Goal: Information Seeking & Learning: Learn about a topic

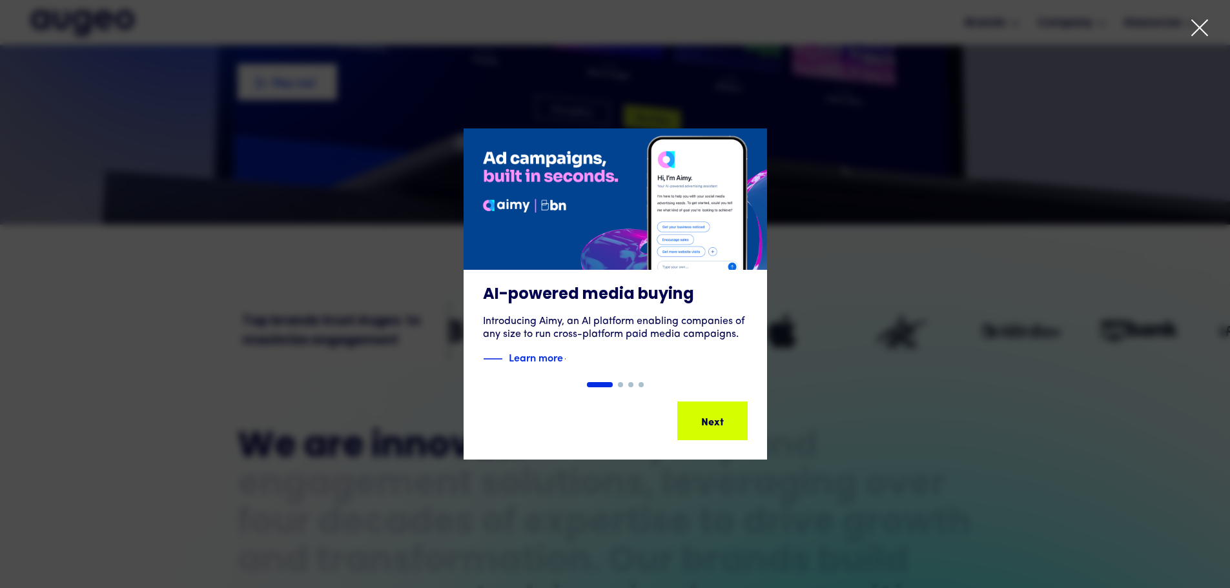
scroll to position [325, 0]
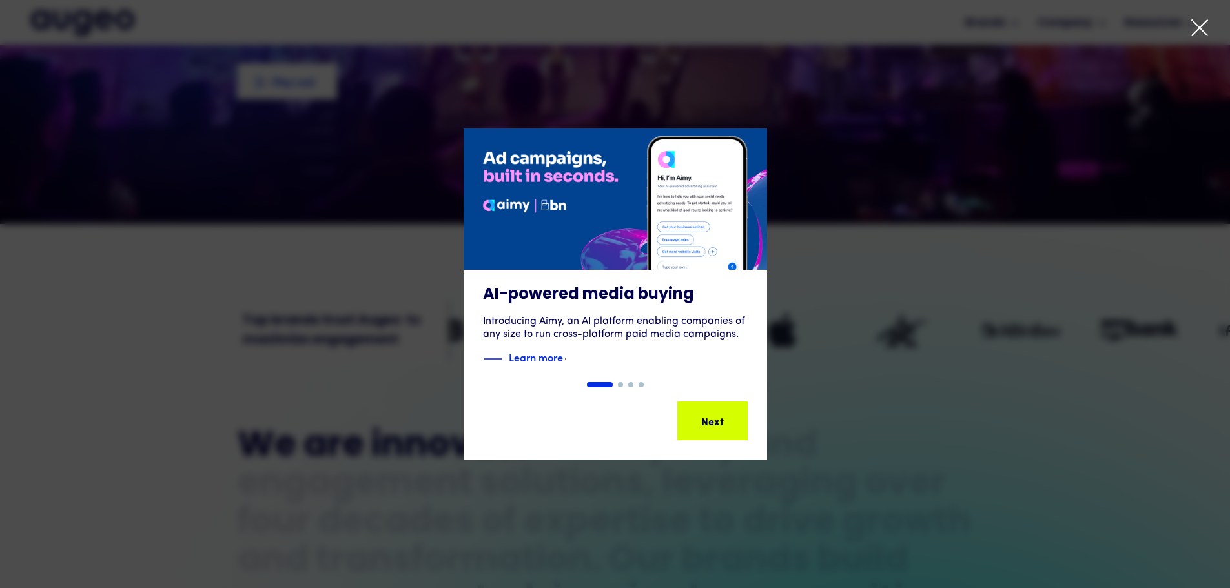
drag, startPoint x: 1199, startPoint y: 25, endPoint x: 1189, endPoint y: 35, distance: 14.2
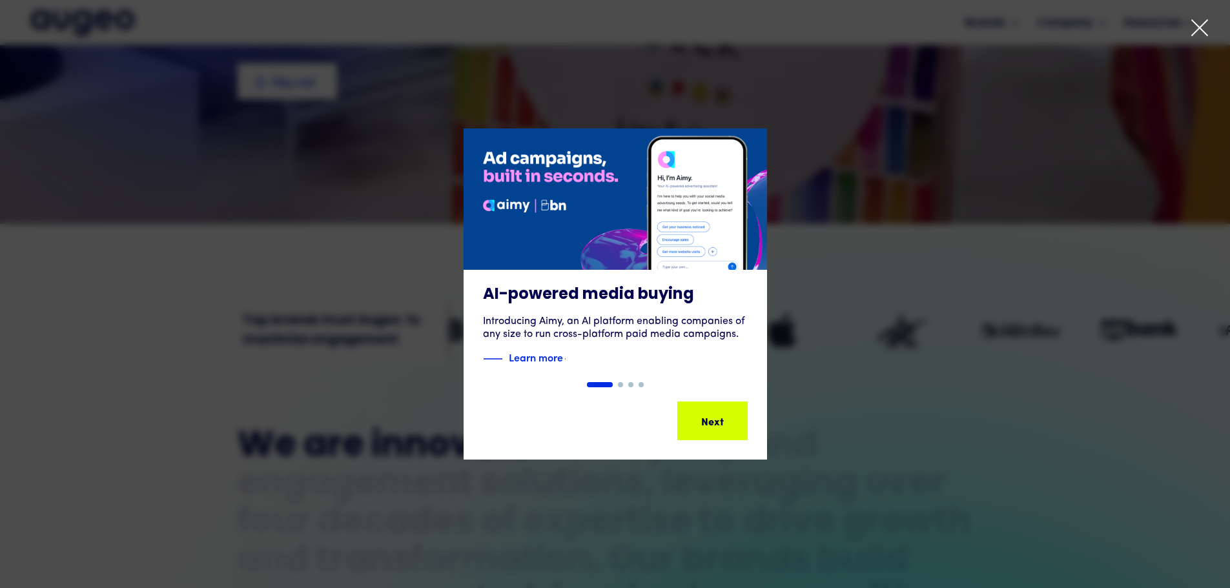
click at [1199, 26] on icon at bounding box center [1199, 27] width 19 height 19
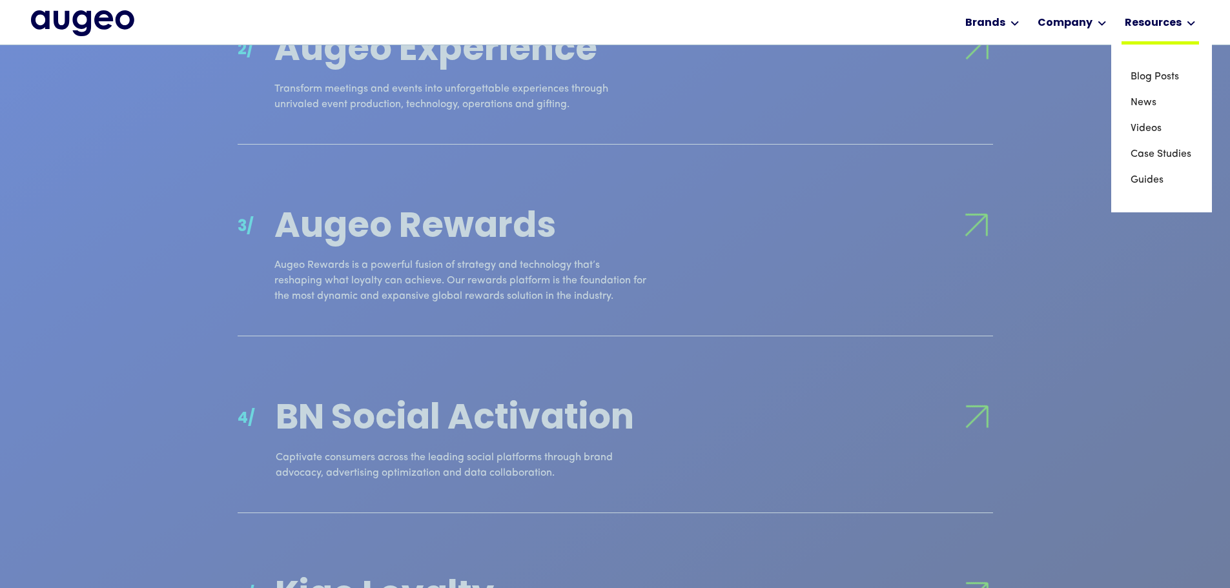
scroll to position [1562, 0]
click at [1193, 19] on div at bounding box center [1191, 22] width 9 height 15
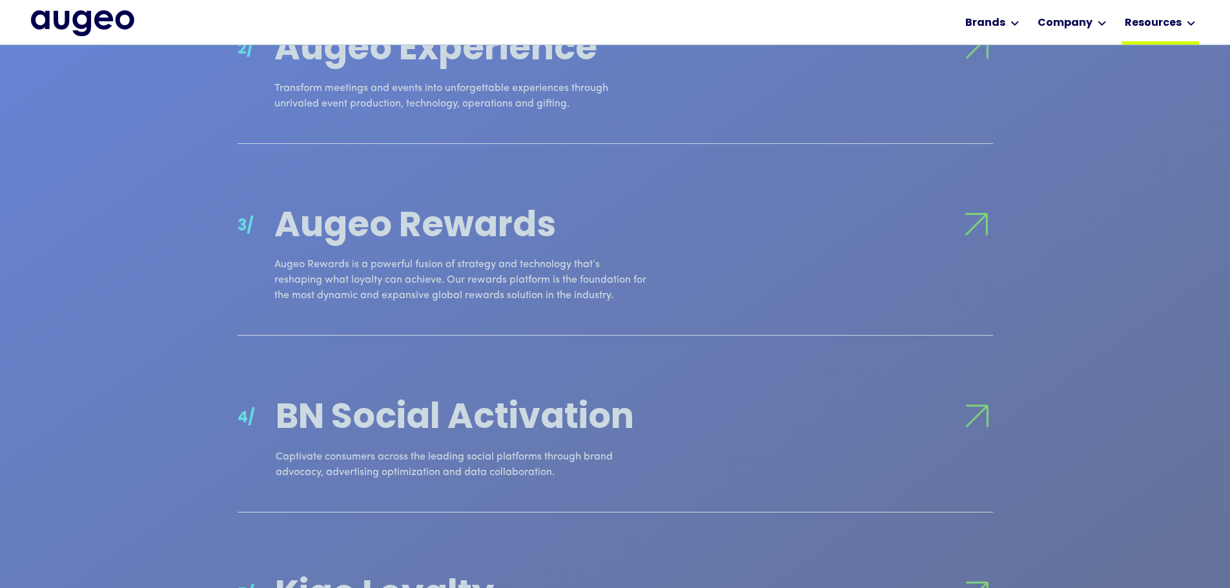
click at [1165, 20] on div "Resources" at bounding box center [1153, 22] width 57 height 15
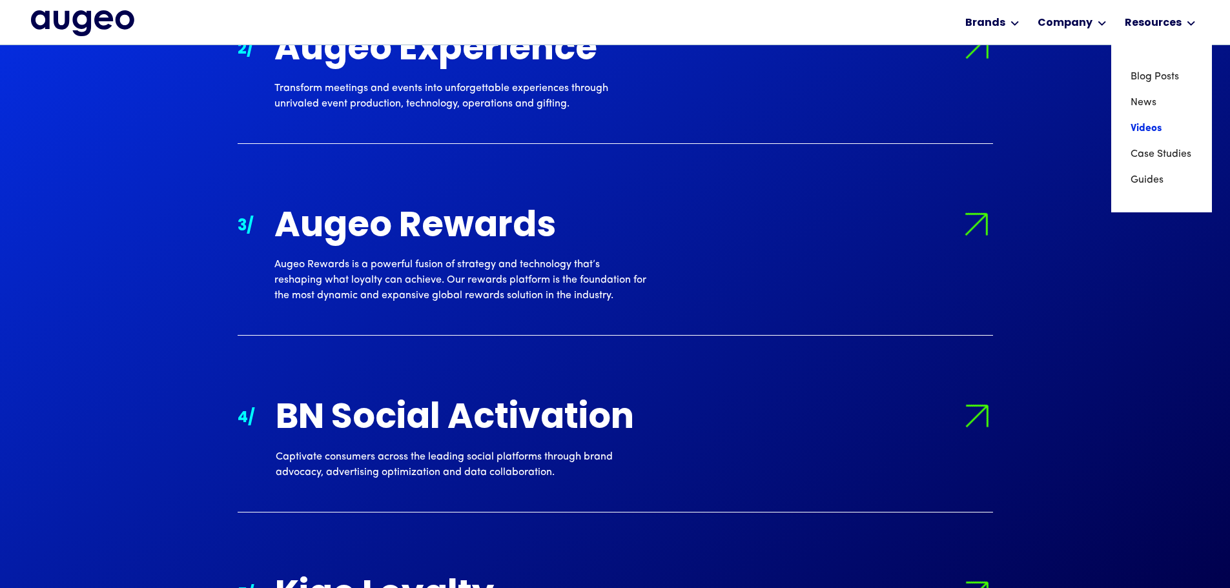
click at [1141, 129] on link "Videos" at bounding box center [1162, 129] width 62 height 26
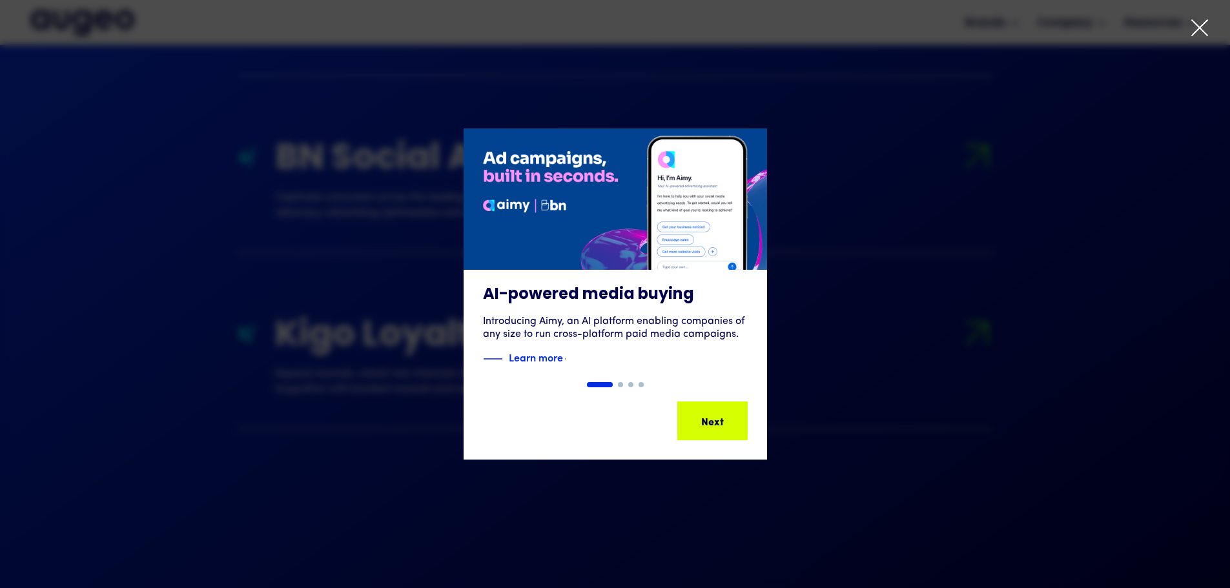
scroll to position [1823, 0]
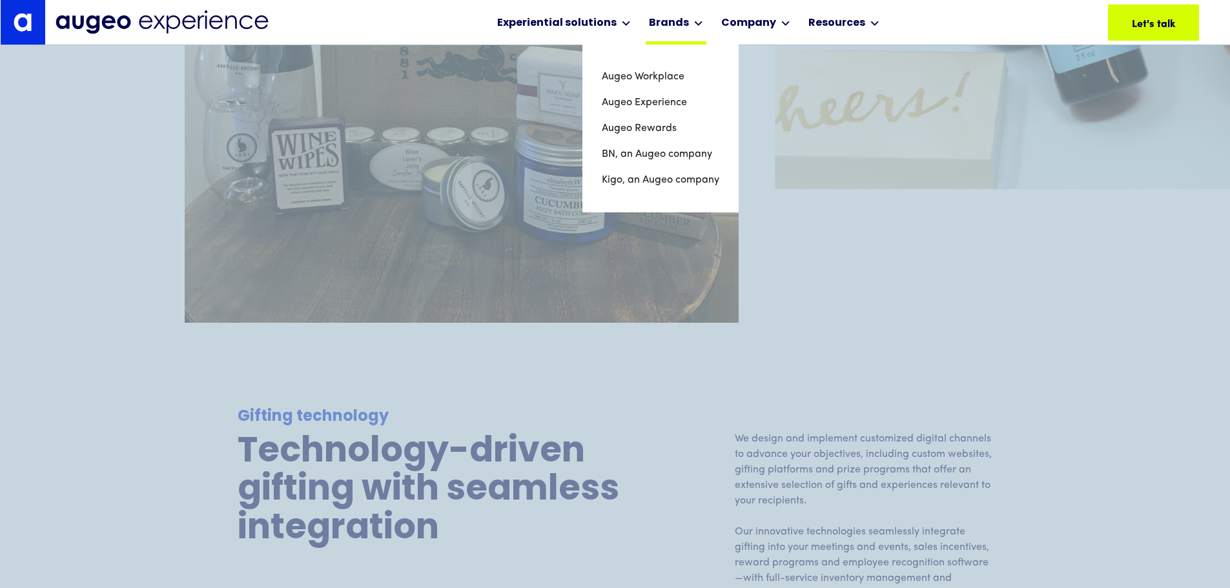
scroll to position [3326, 0]
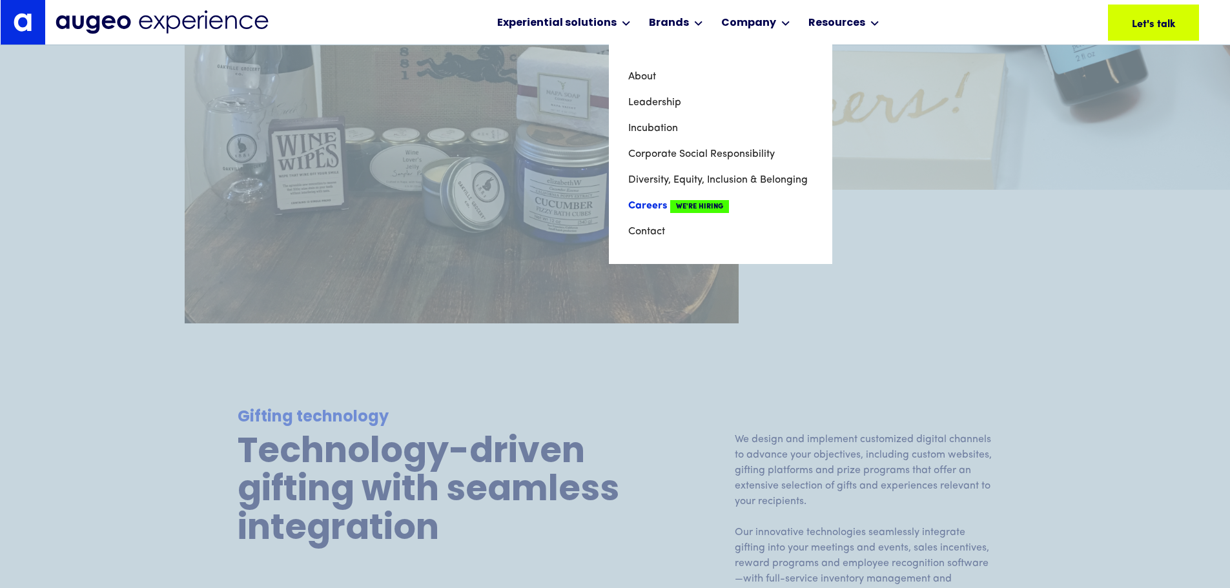
click at [641, 207] on link "Careers We're Hiring" at bounding box center [720, 206] width 185 height 26
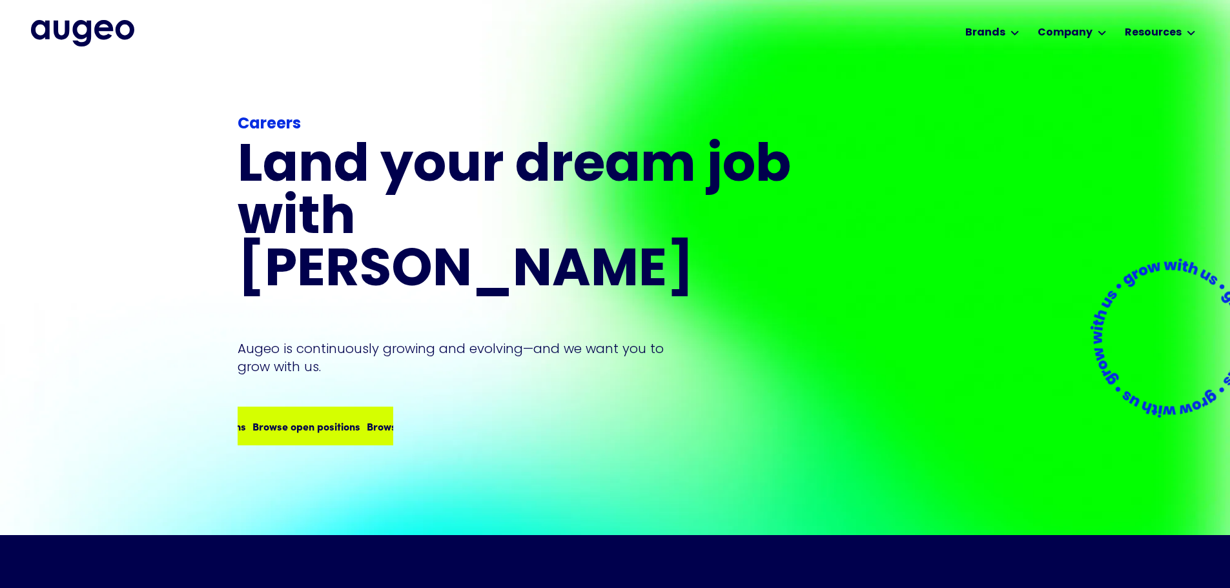
click at [307, 418] on div "Browse open positions Browse open positions Browse open positions Browse open p…" at bounding box center [363, 425] width 457 height 15
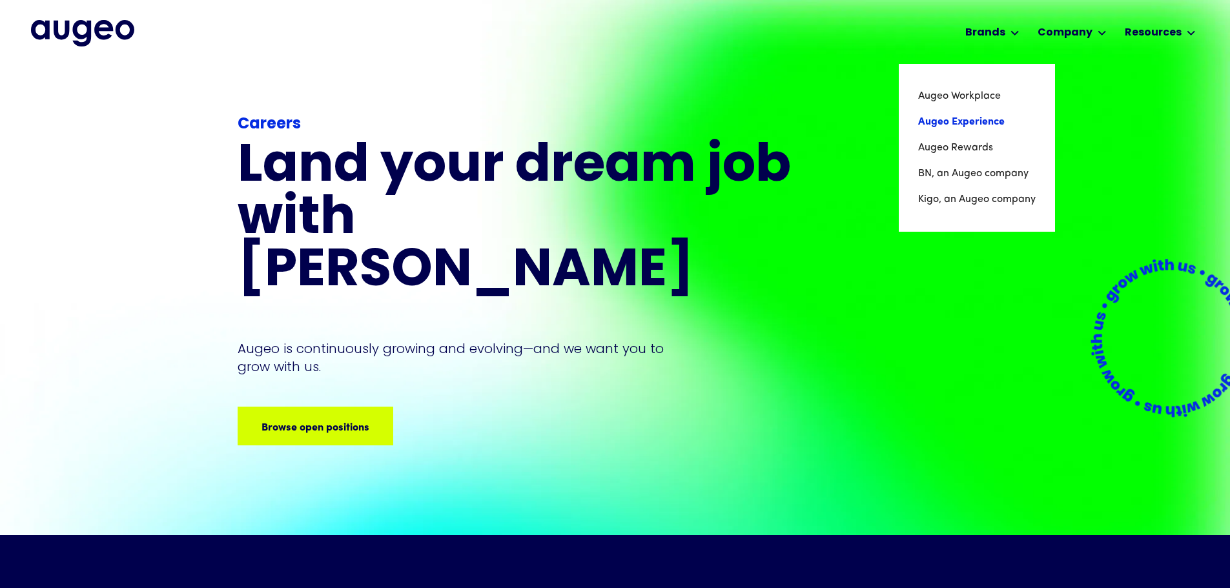
click at [989, 122] on link "Augeo Experience" at bounding box center [977, 122] width 118 height 26
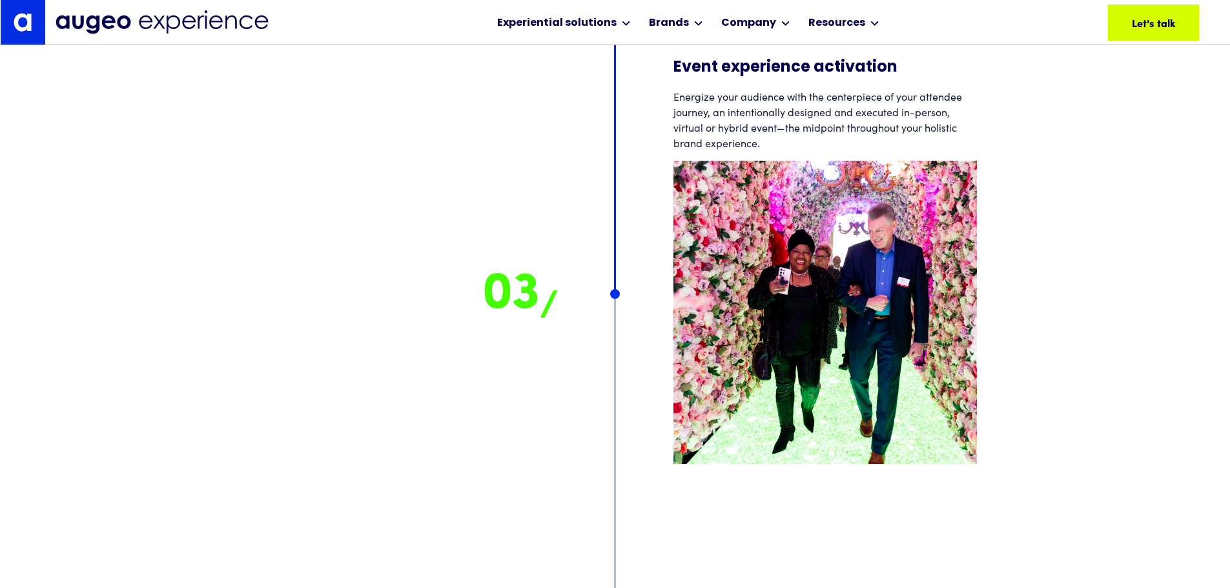
scroll to position [9049, 0]
